Goal: Find specific page/section: Find specific page/section

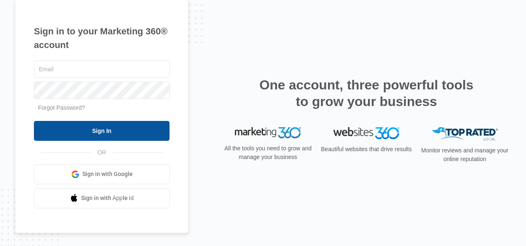
type input "[EMAIL_ADDRESS][DOMAIN_NAME]"
click at [101, 133] on input "Sign In" at bounding box center [102, 131] width 136 height 20
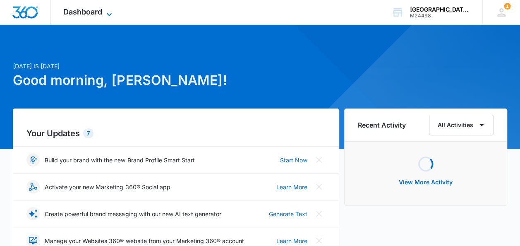
click at [111, 14] on icon at bounding box center [109, 15] width 10 height 10
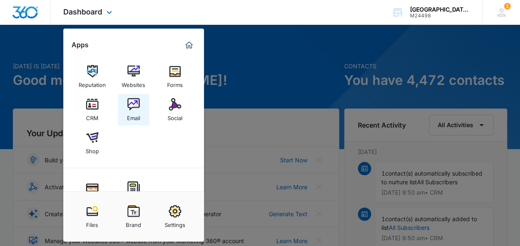
click at [132, 109] on img at bounding box center [133, 104] width 12 height 12
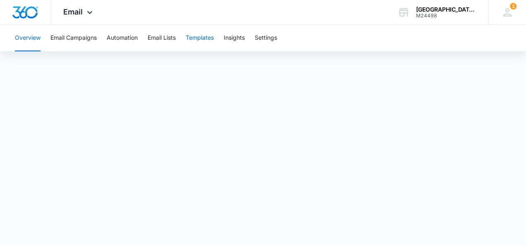
click at [208, 41] on button "Templates" at bounding box center [200, 38] width 28 height 26
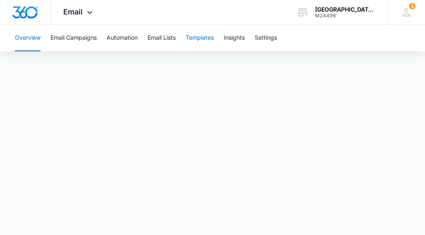
click at [209, 38] on button "Templates" at bounding box center [200, 38] width 28 height 26
click at [239, 36] on button "Insights" at bounding box center [234, 38] width 21 height 26
click at [202, 38] on button "Templates" at bounding box center [200, 38] width 28 height 26
